Goal: Information Seeking & Learning: Learn about a topic

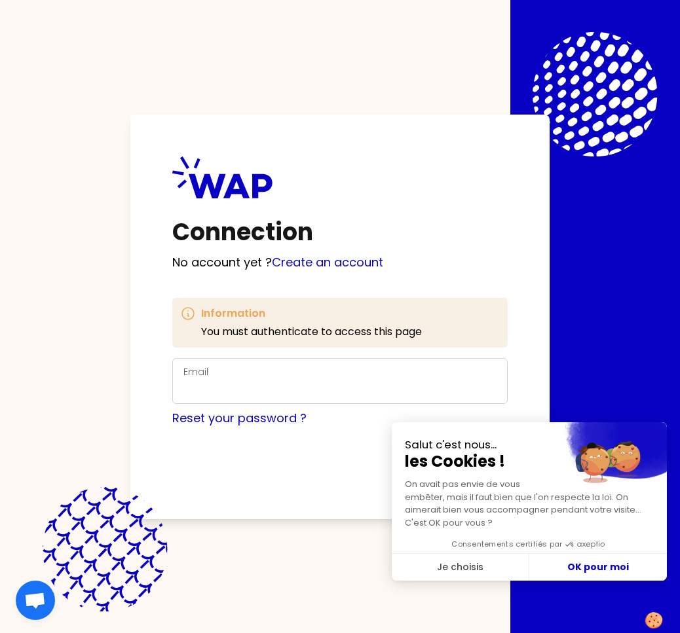
checkbox input "true"
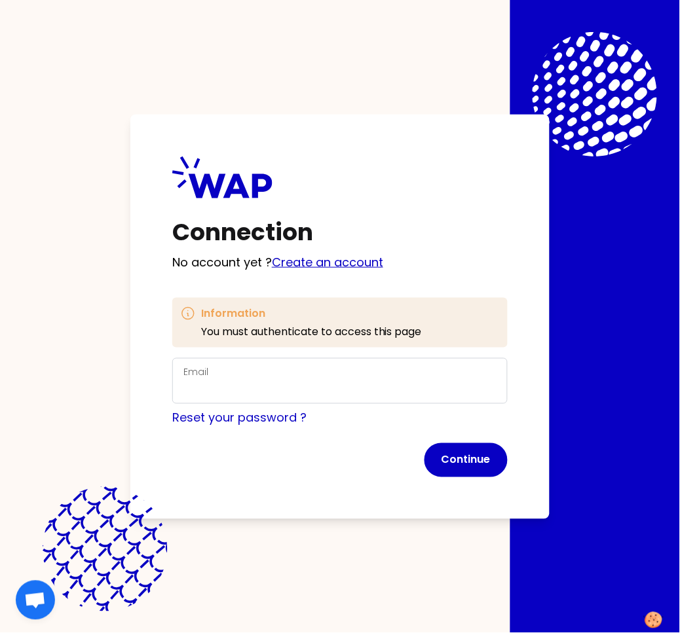
click at [301, 265] on link "Create an account" at bounding box center [327, 262] width 111 height 16
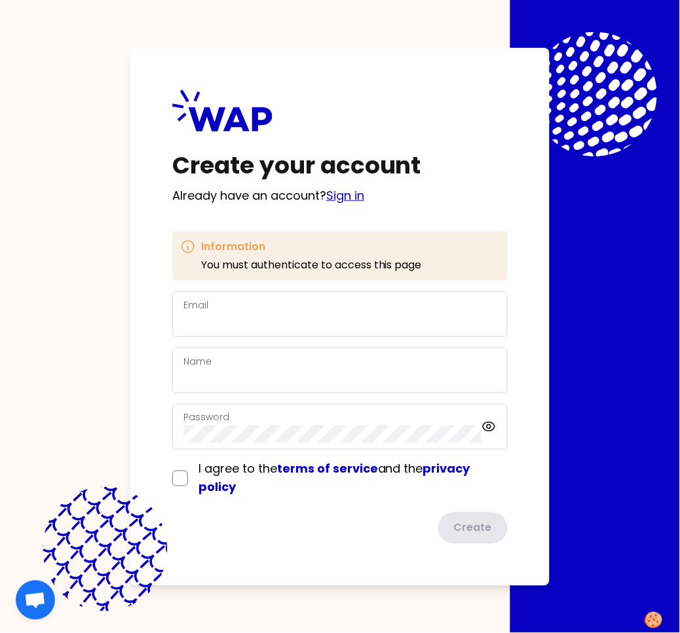
click at [354, 196] on link "Sign in" at bounding box center [345, 195] width 38 height 16
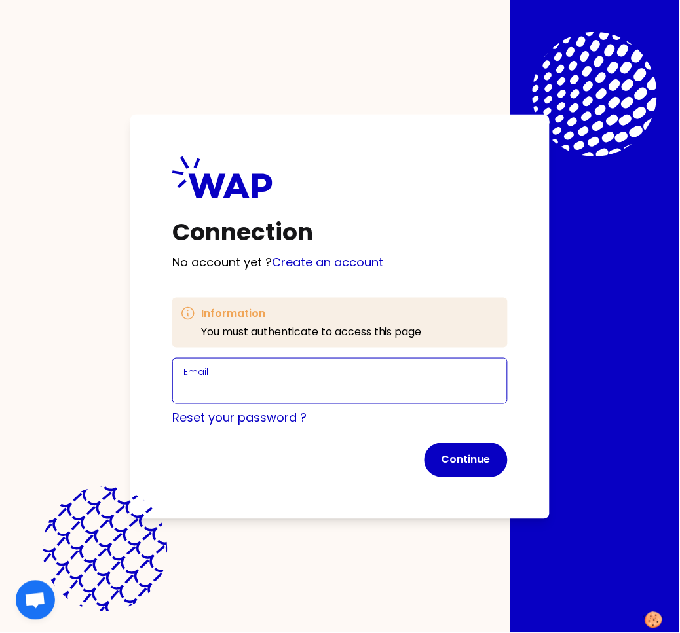
drag, startPoint x: 259, startPoint y: 384, endPoint x: 252, endPoint y: 381, distance: 7.3
click at [259, 385] on input "Email" at bounding box center [339, 389] width 313 height 18
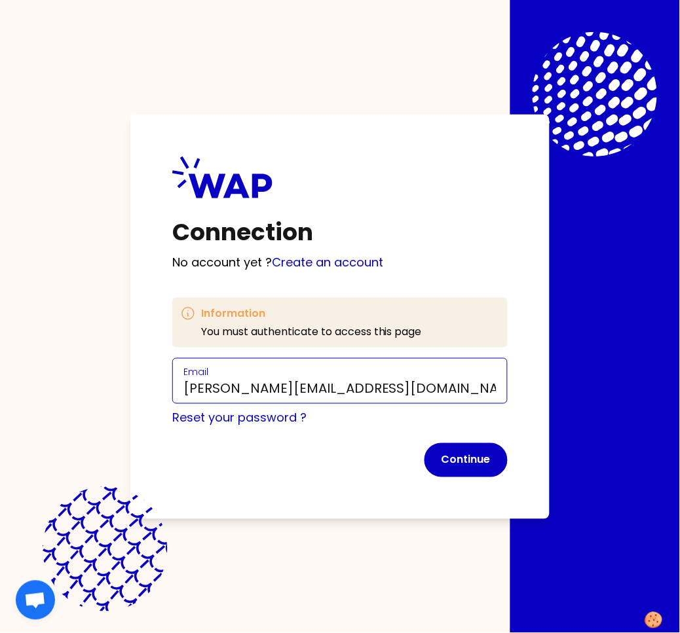
drag, startPoint x: 274, startPoint y: 390, endPoint x: 293, endPoint y: 394, distance: 19.5
click at [274, 390] on input "[PERSON_NAME][EMAIL_ADDRESS][DOMAIN_NAME]" at bounding box center [339, 389] width 313 height 18
type input "[PERSON_NAME][EMAIL_ADDRESS][DOMAIN_NAME]"
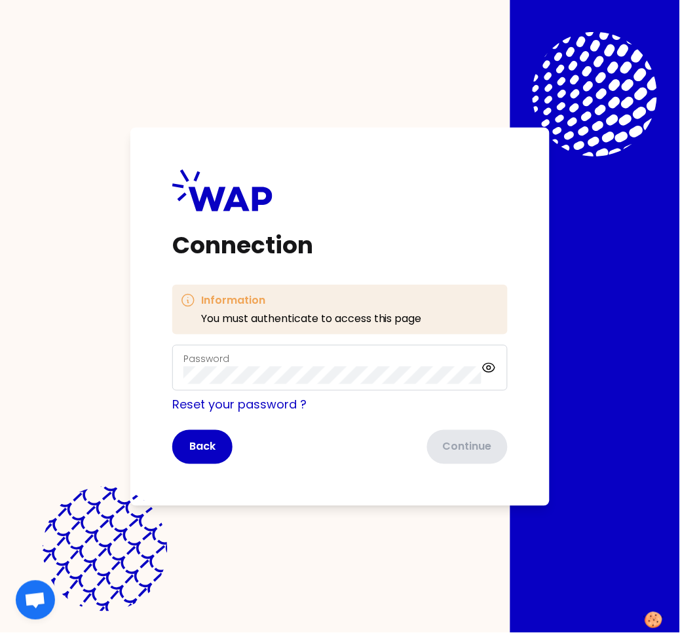
click at [282, 392] on form "Password Reset your password ? Back Continue" at bounding box center [339, 404] width 335 height 119
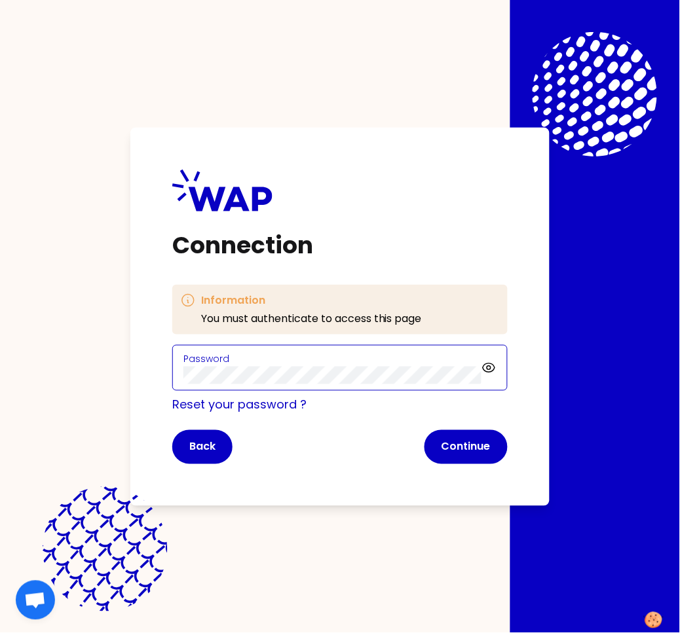
click button "Continue" at bounding box center [465, 447] width 83 height 34
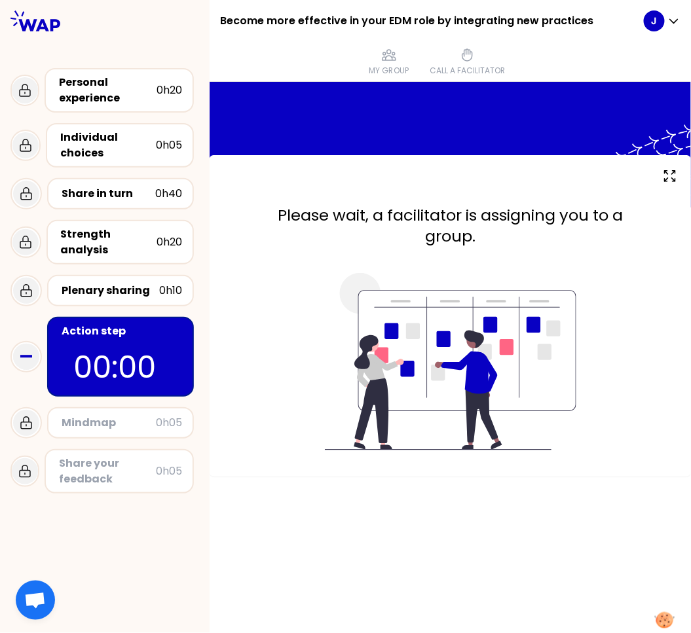
click at [123, 323] on div "Action step" at bounding box center [122, 331] width 120 height 16
click at [107, 238] on div "Strength analysis" at bounding box center [109, 242] width 96 height 31
click at [113, 230] on div "Strength analysis" at bounding box center [109, 242] width 96 height 31
